Goal: Task Accomplishment & Management: Complete application form

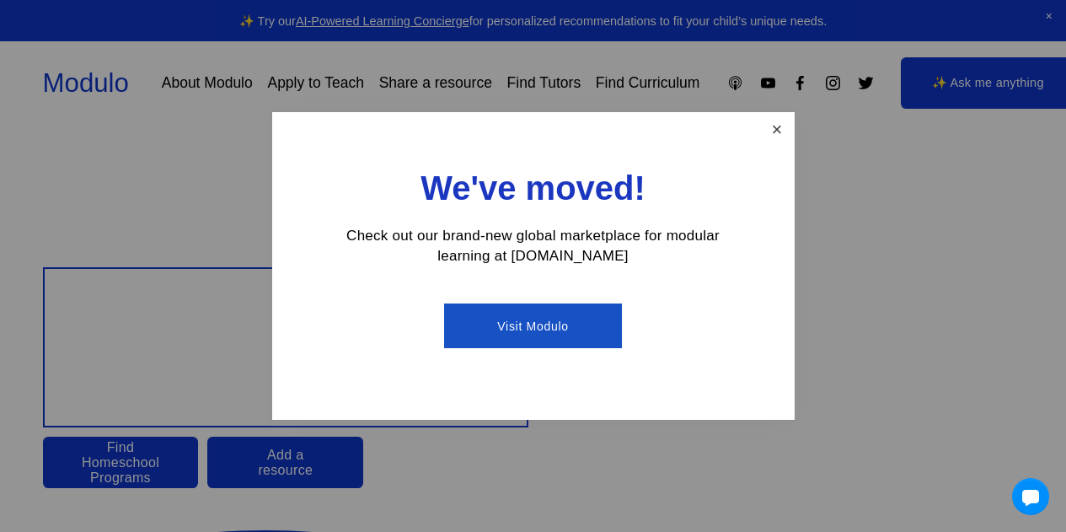
click at [785, 144] on div "We've moved! Check out our brand-new global marketplace for modular learning at…" at bounding box center [533, 266] width 523 height 308
click at [783, 139] on link "Close" at bounding box center [776, 129] width 29 height 29
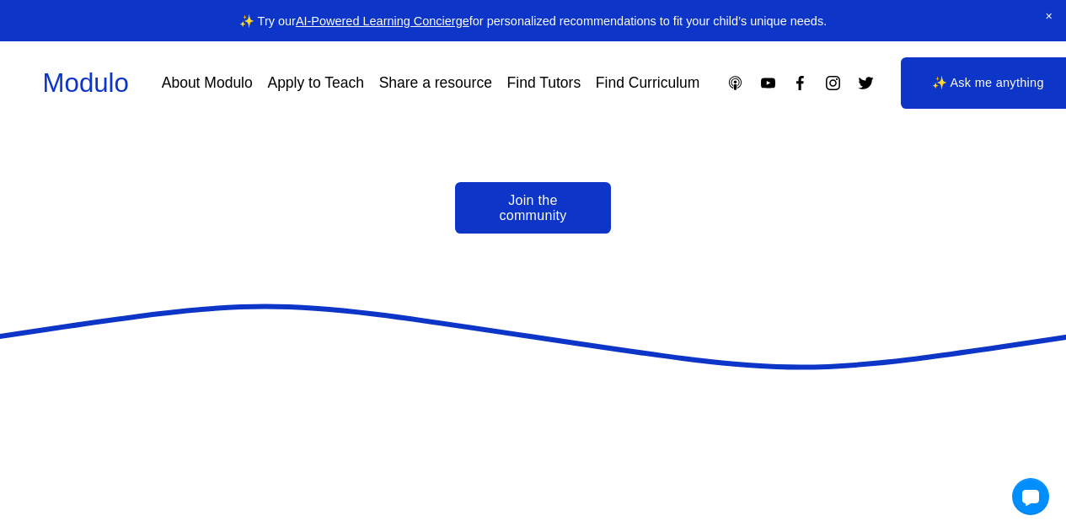
scroll to position [3706, 0]
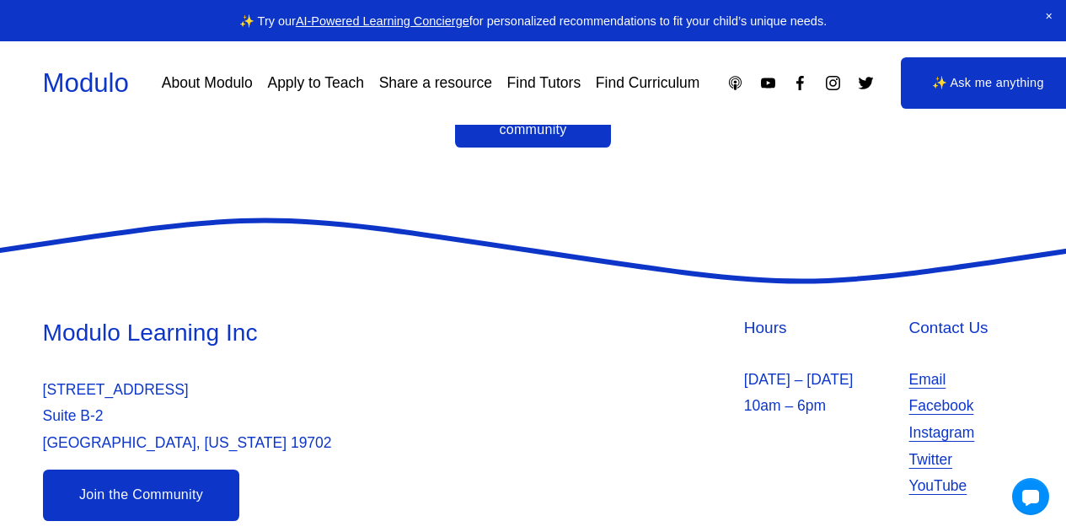
click at [319, 83] on link "Apply to Teach" at bounding box center [315, 82] width 96 height 29
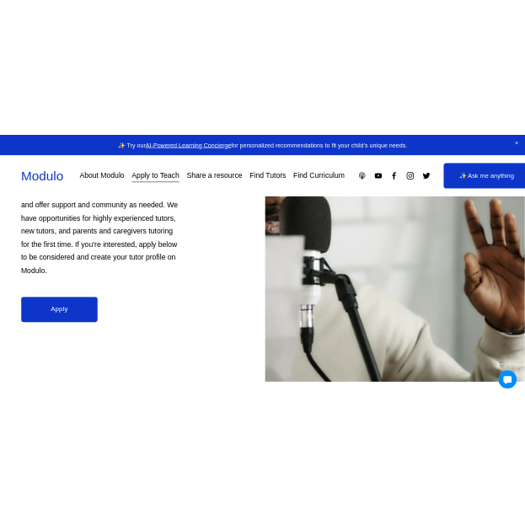
scroll to position [323, 0]
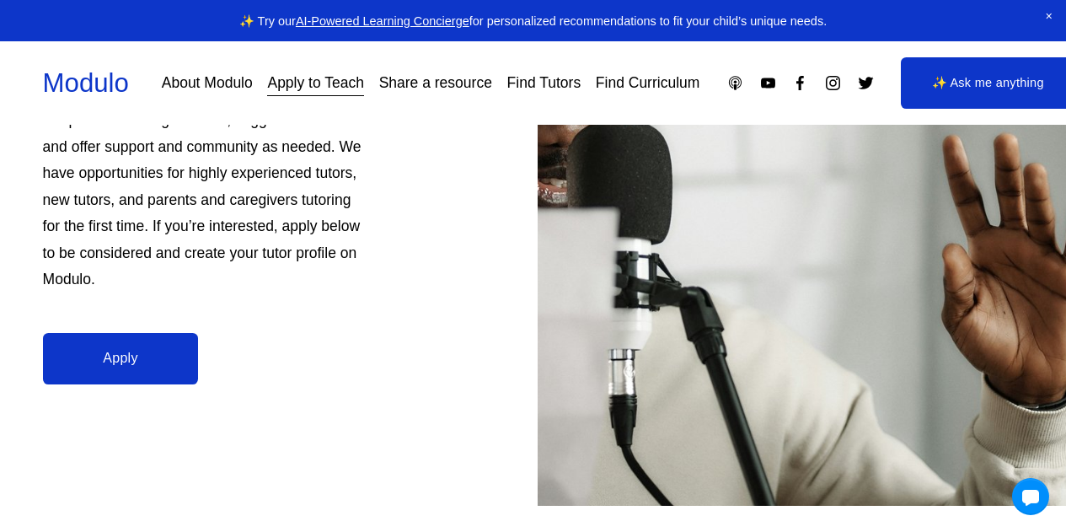
click at [137, 352] on link "Apply" at bounding box center [121, 358] width 156 height 51
